Goal: Use online tool/utility: Use online tool/utility

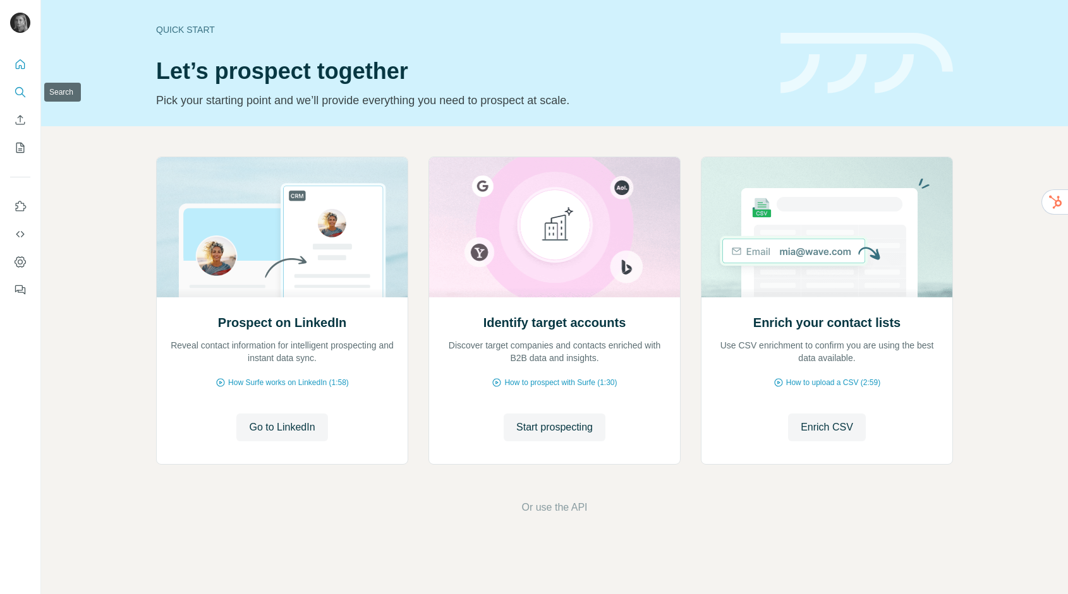
click at [12, 85] on button "Search" at bounding box center [20, 92] width 20 height 23
click at [14, 90] on icon "Search" at bounding box center [20, 92] width 13 height 13
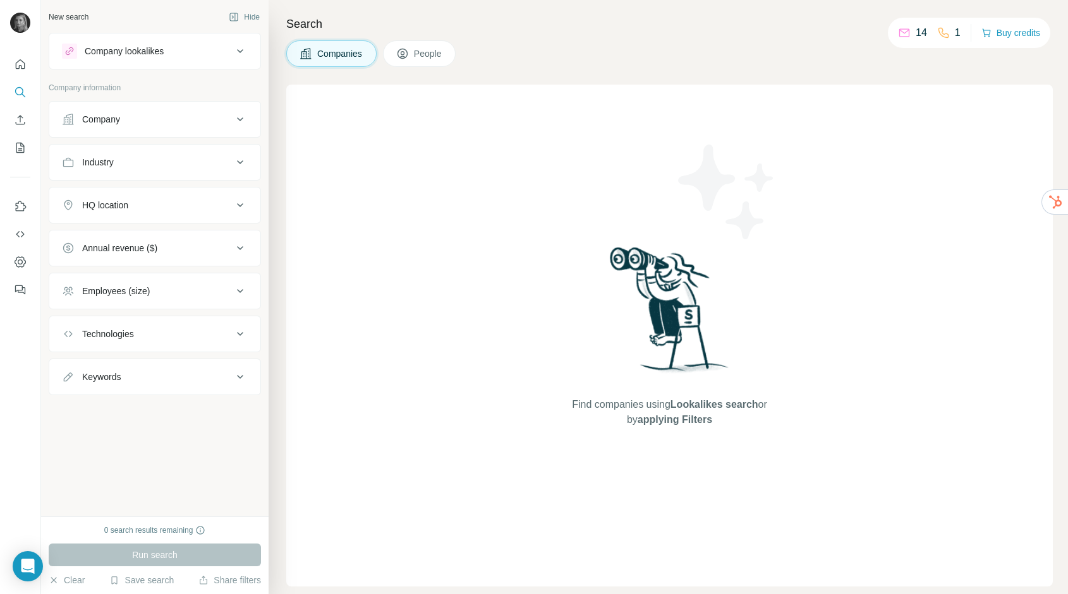
click at [118, 124] on div "Company" at bounding box center [101, 119] width 38 height 13
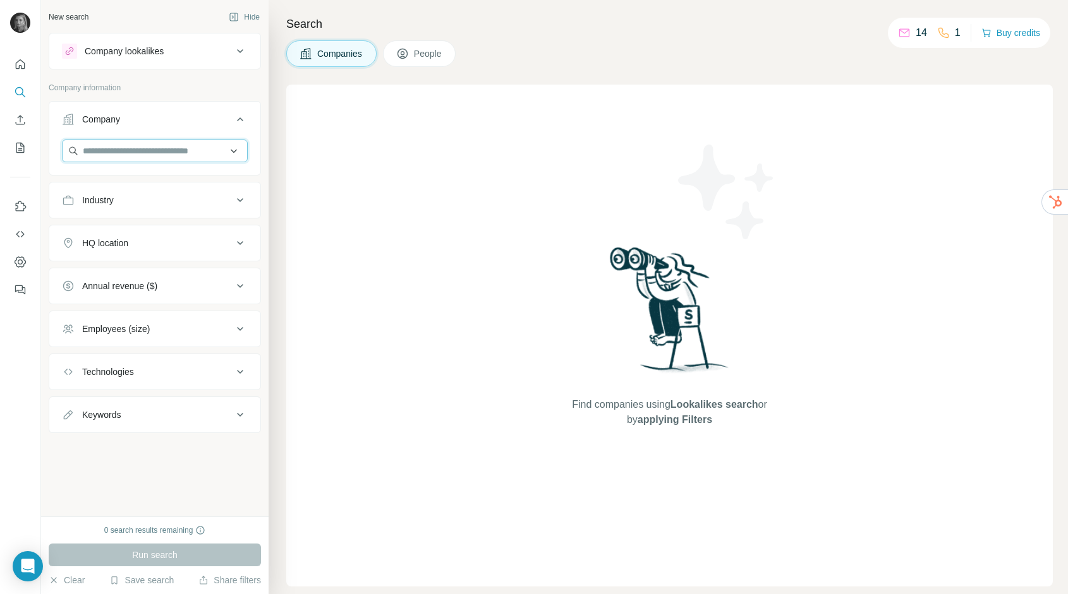
click at [117, 152] on input "text" at bounding box center [155, 151] width 186 height 23
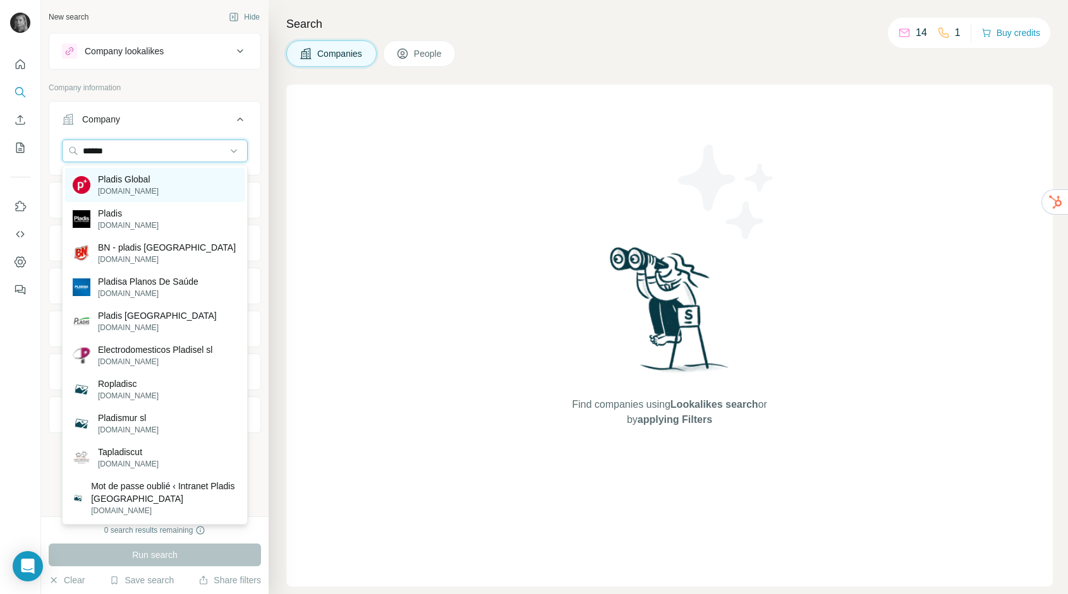
type input "******"
click at [136, 193] on p "[DOMAIN_NAME]" at bounding box center [128, 191] width 61 height 11
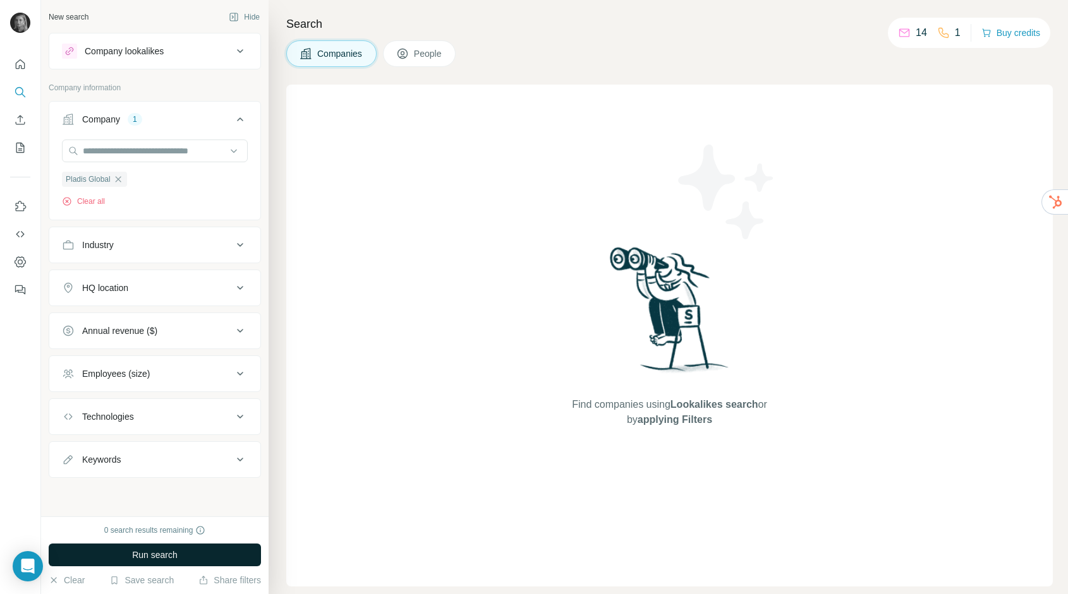
click at [181, 550] on button "Run search" at bounding box center [155, 555] width 212 height 23
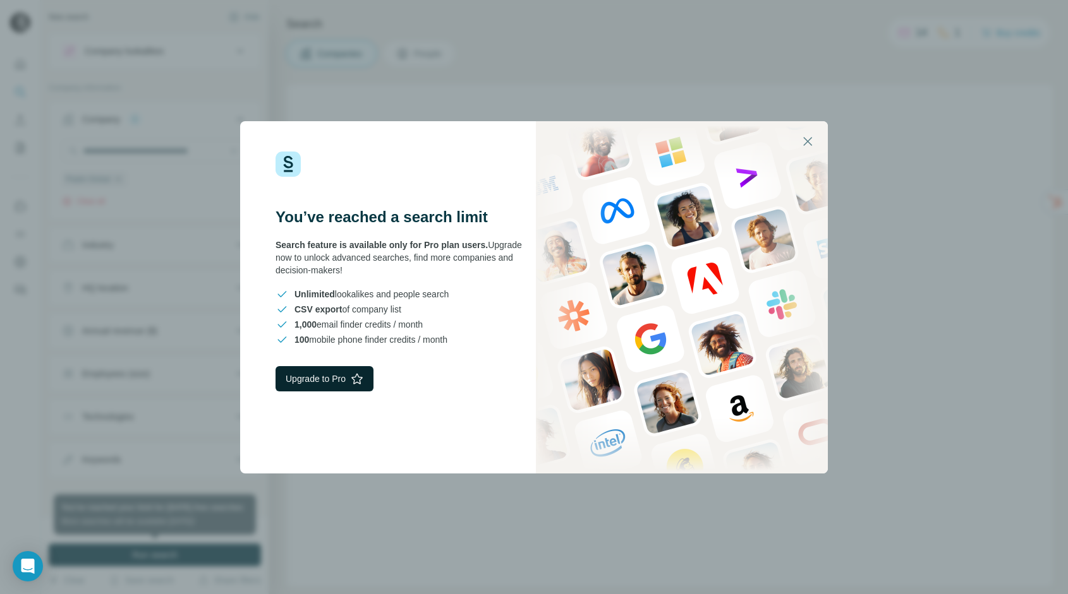
click at [322, 383] on button "Upgrade to Pro" at bounding box center [324, 378] width 98 height 25
